Goal: Check status

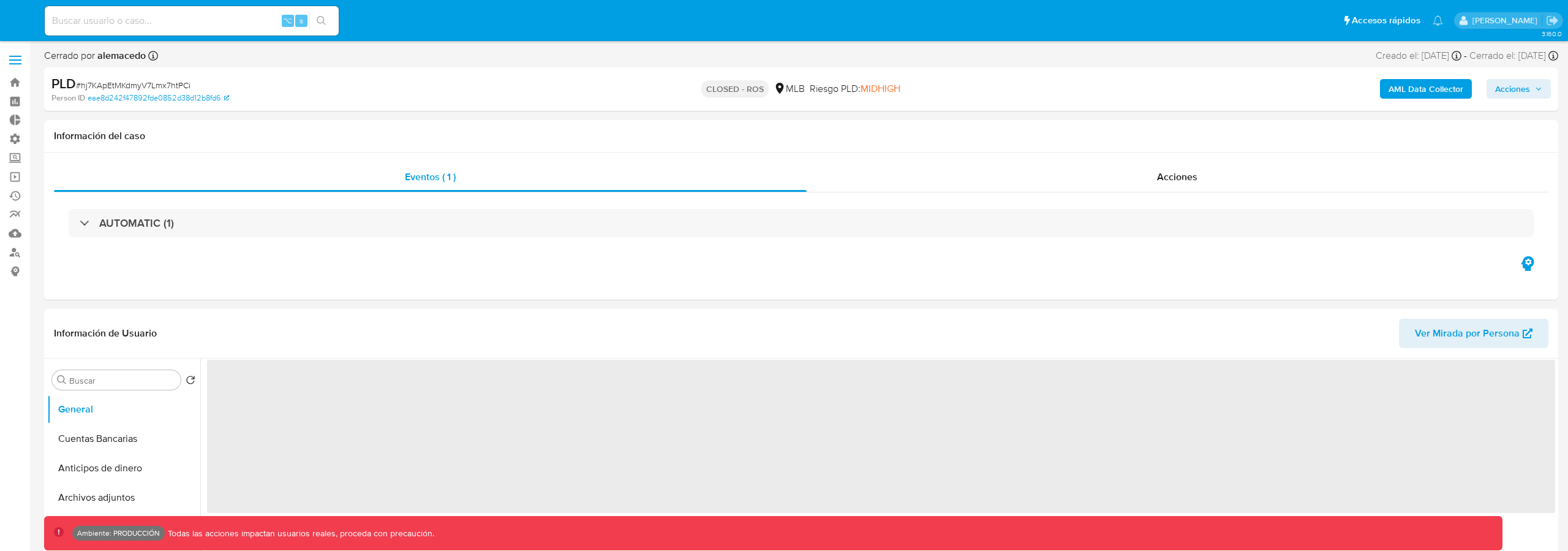
select select "10"
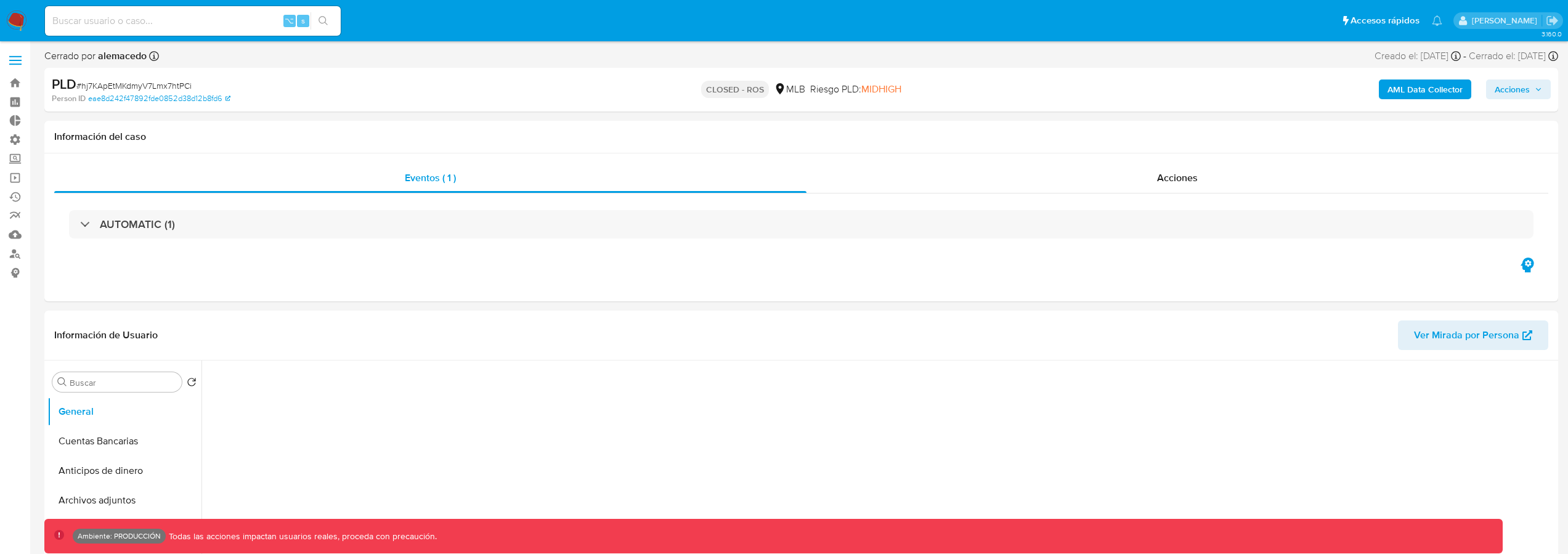
select select "10"
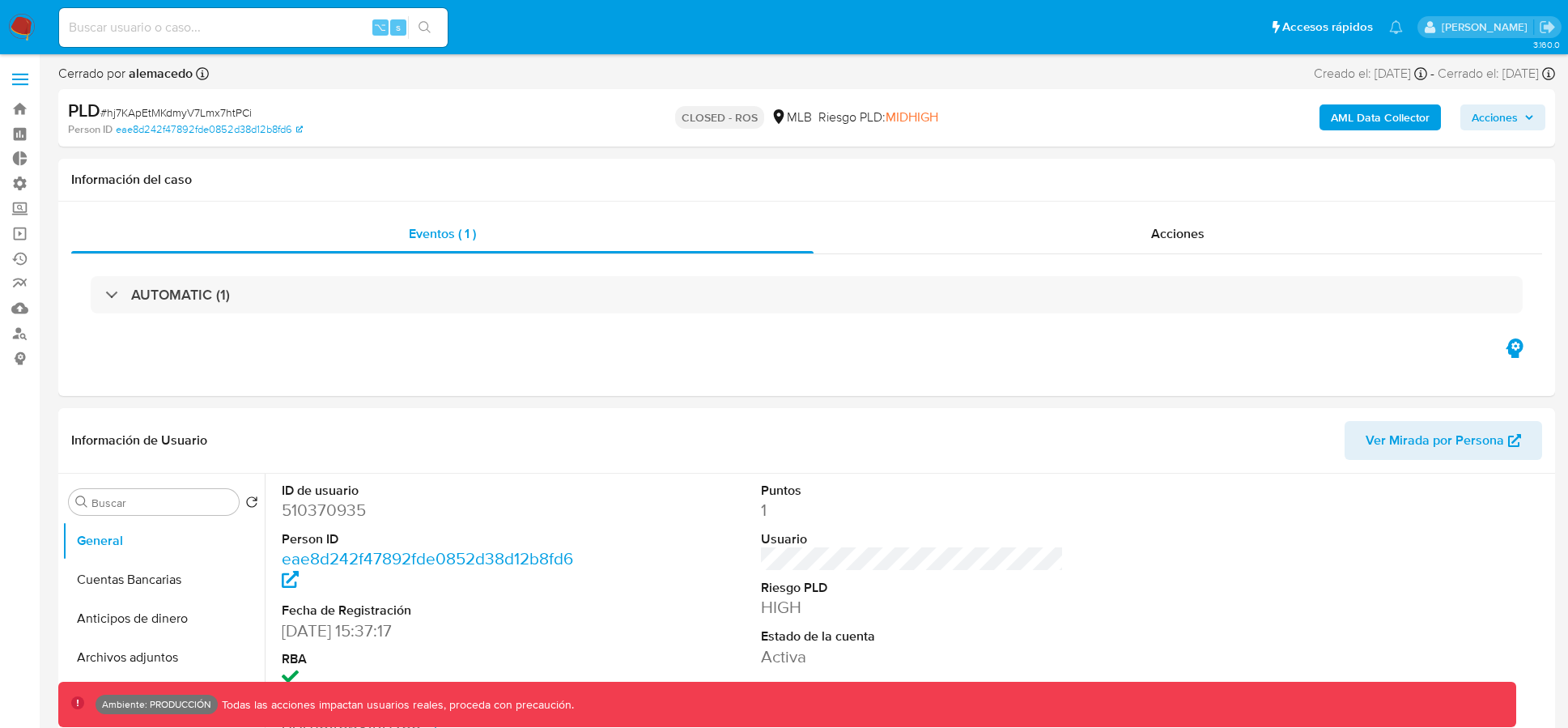
click at [295, 35] on input at bounding box center [253, 27] width 389 height 21
paste input "lVmApoKn3gOoxfptIKwP9Uyq"
type input "lVmApoKn3gOoxfptIKwP9Uyq"
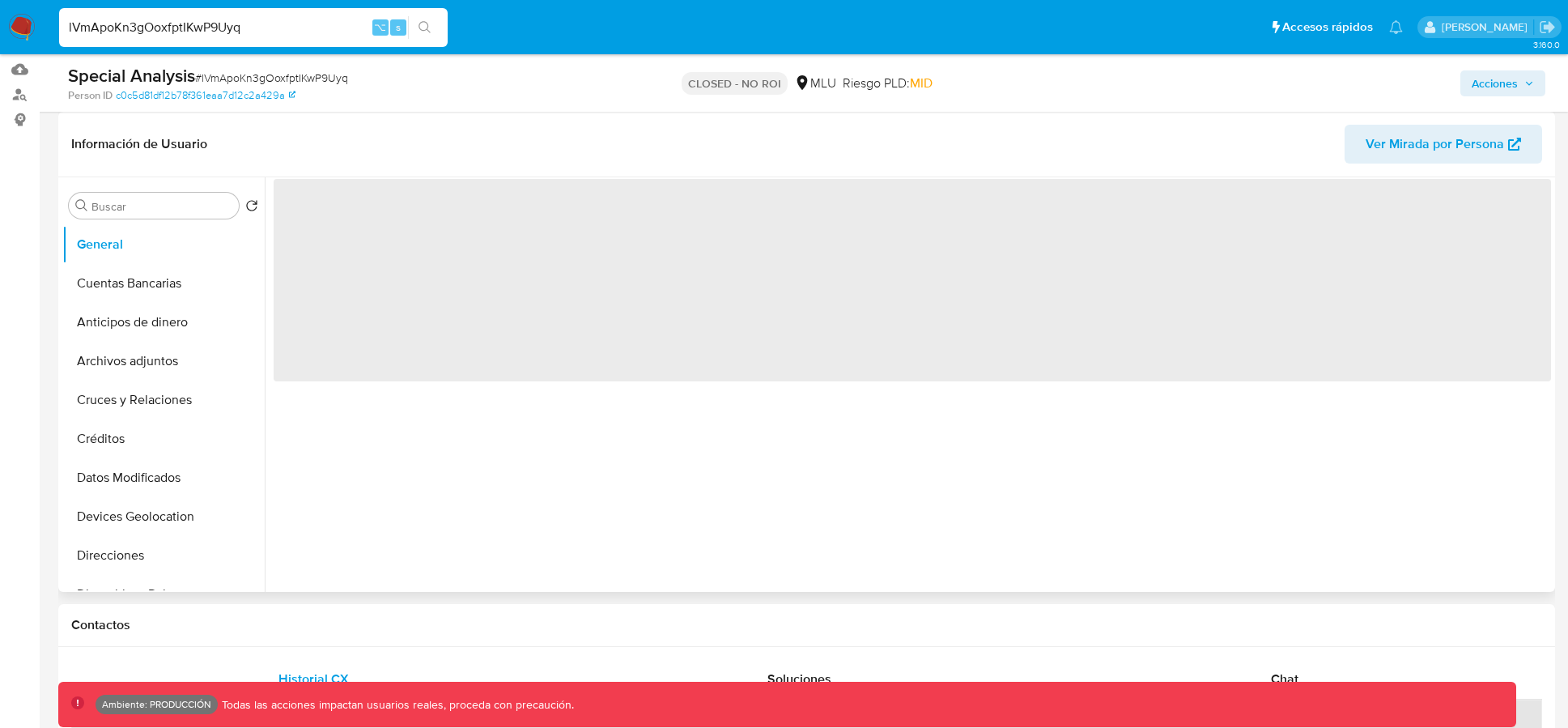
select select "10"
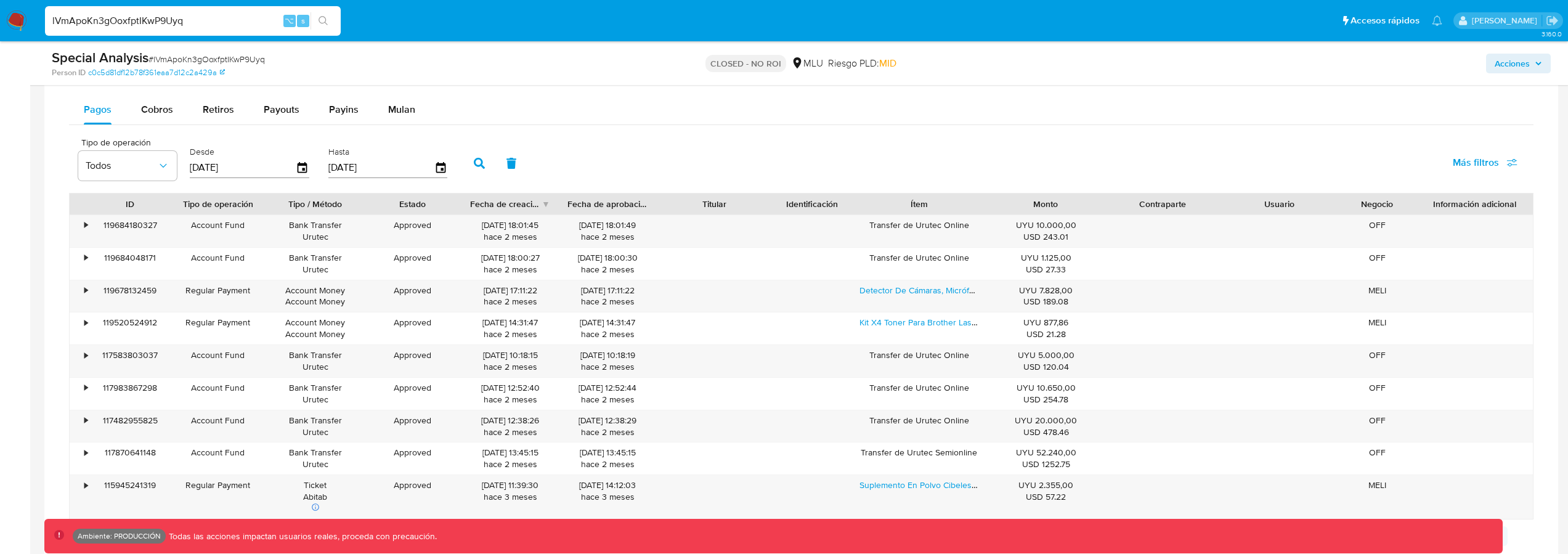
scroll to position [993, 0]
